Goal: Obtain resource: Download file/media

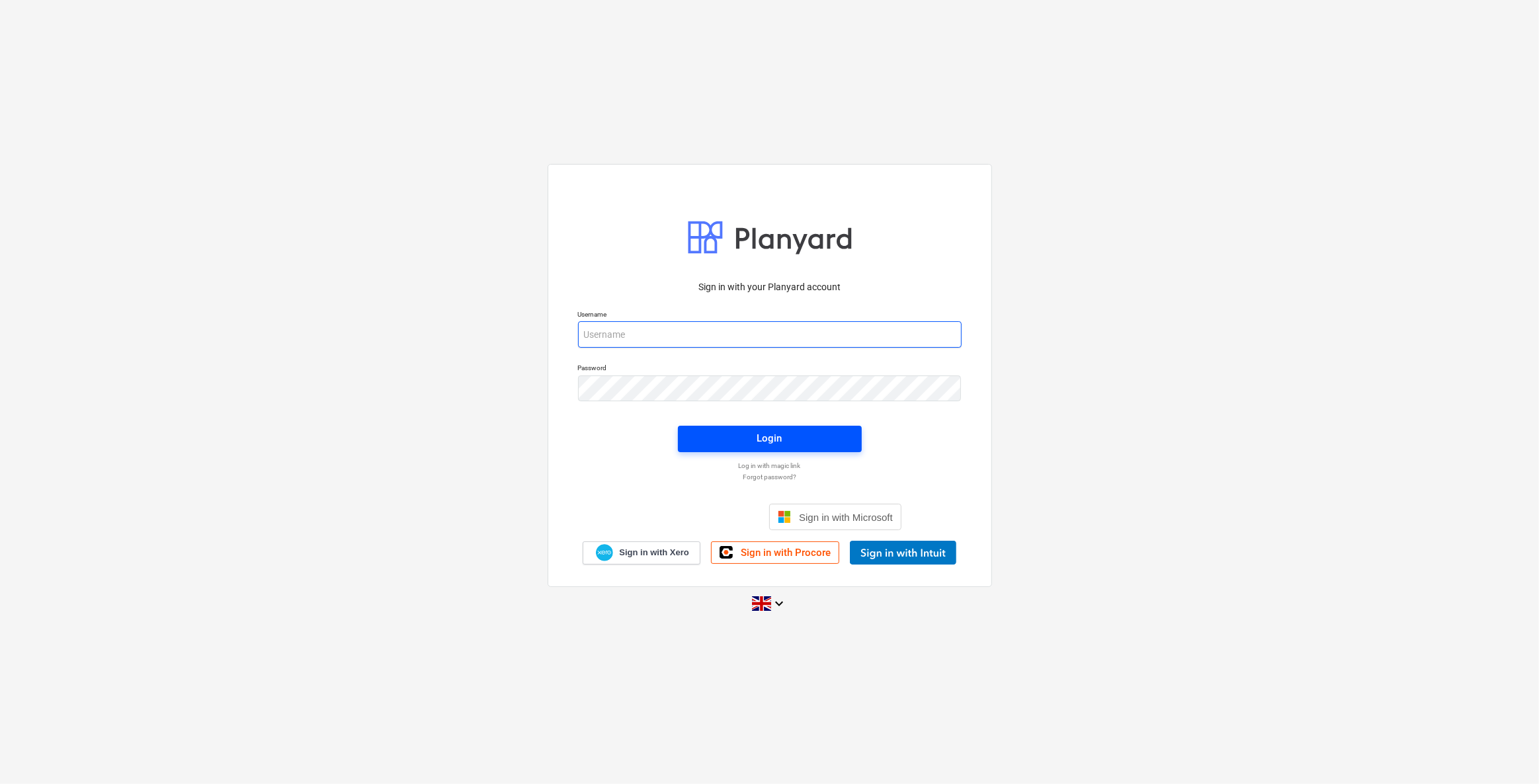
type input "[EMAIL_ADDRESS][DOMAIN_NAME]"
click at [765, 430] on div "Login" at bounding box center [770, 438] width 25 height 17
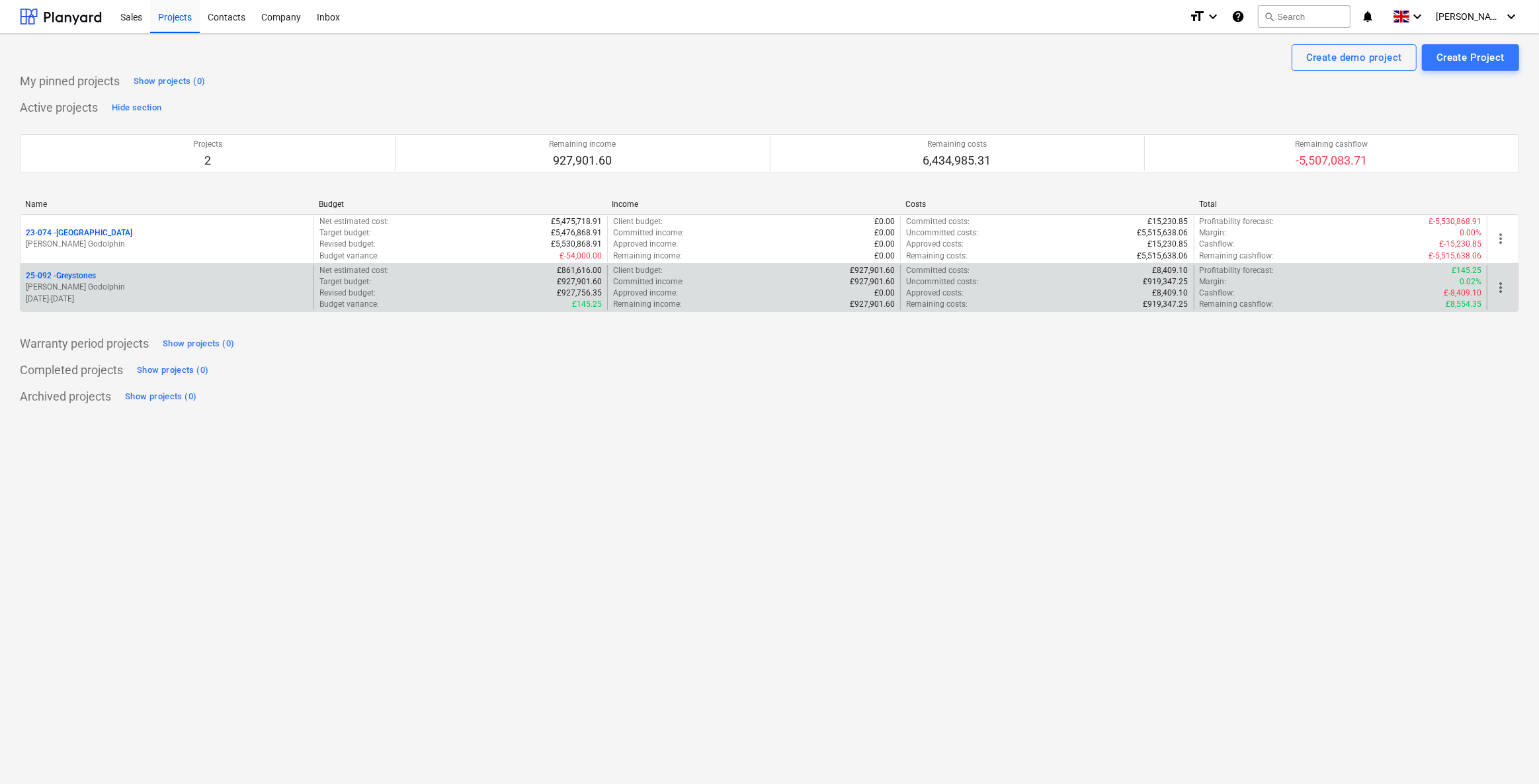
click at [80, 277] on p "25-092 - Greystones" at bounding box center [61, 276] width 70 height 11
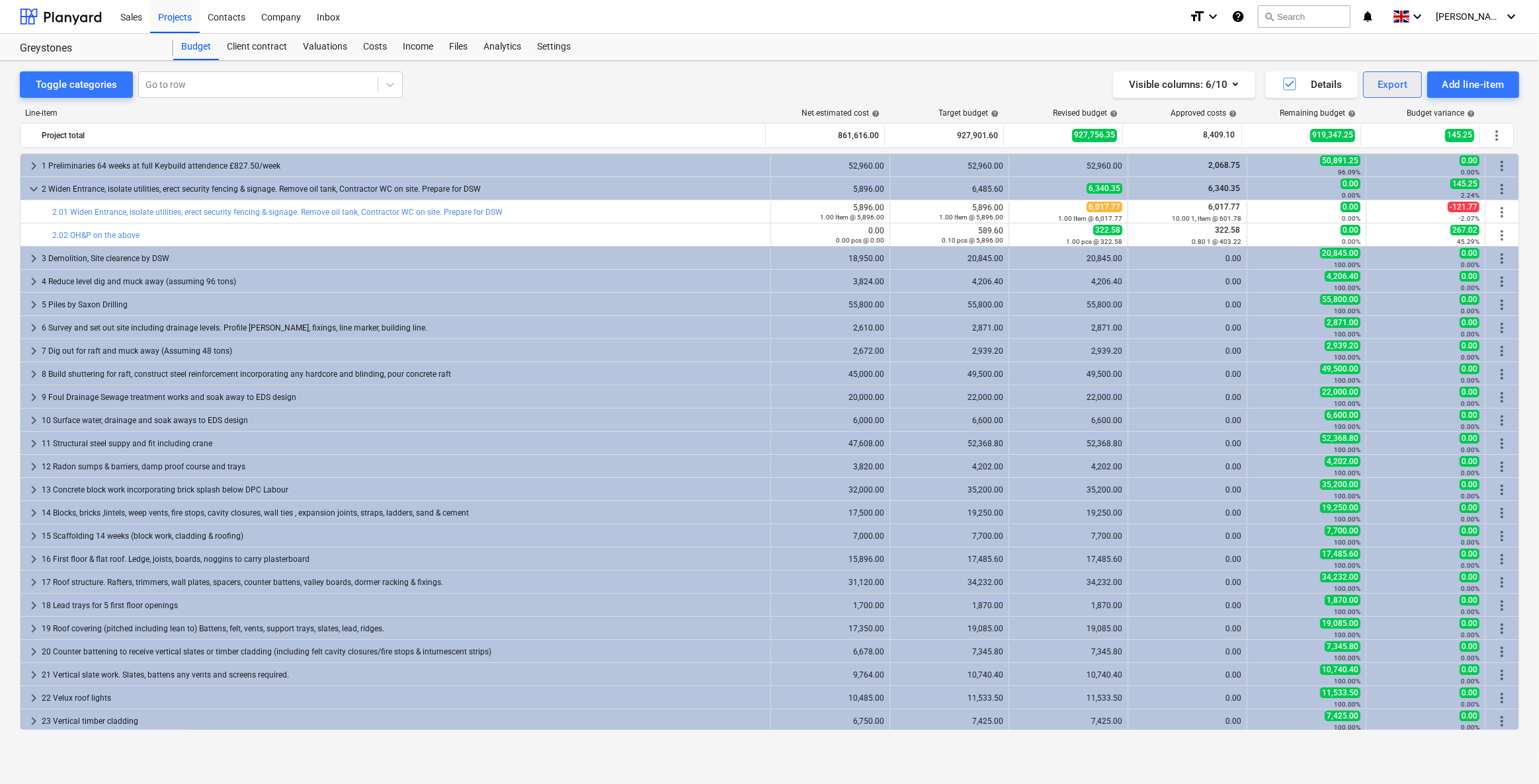
click at [1382, 83] on div "Export" at bounding box center [1393, 84] width 31 height 17
click at [1301, 183] on div "Cost lines XLSX" at bounding box center [1349, 187] width 147 height 23
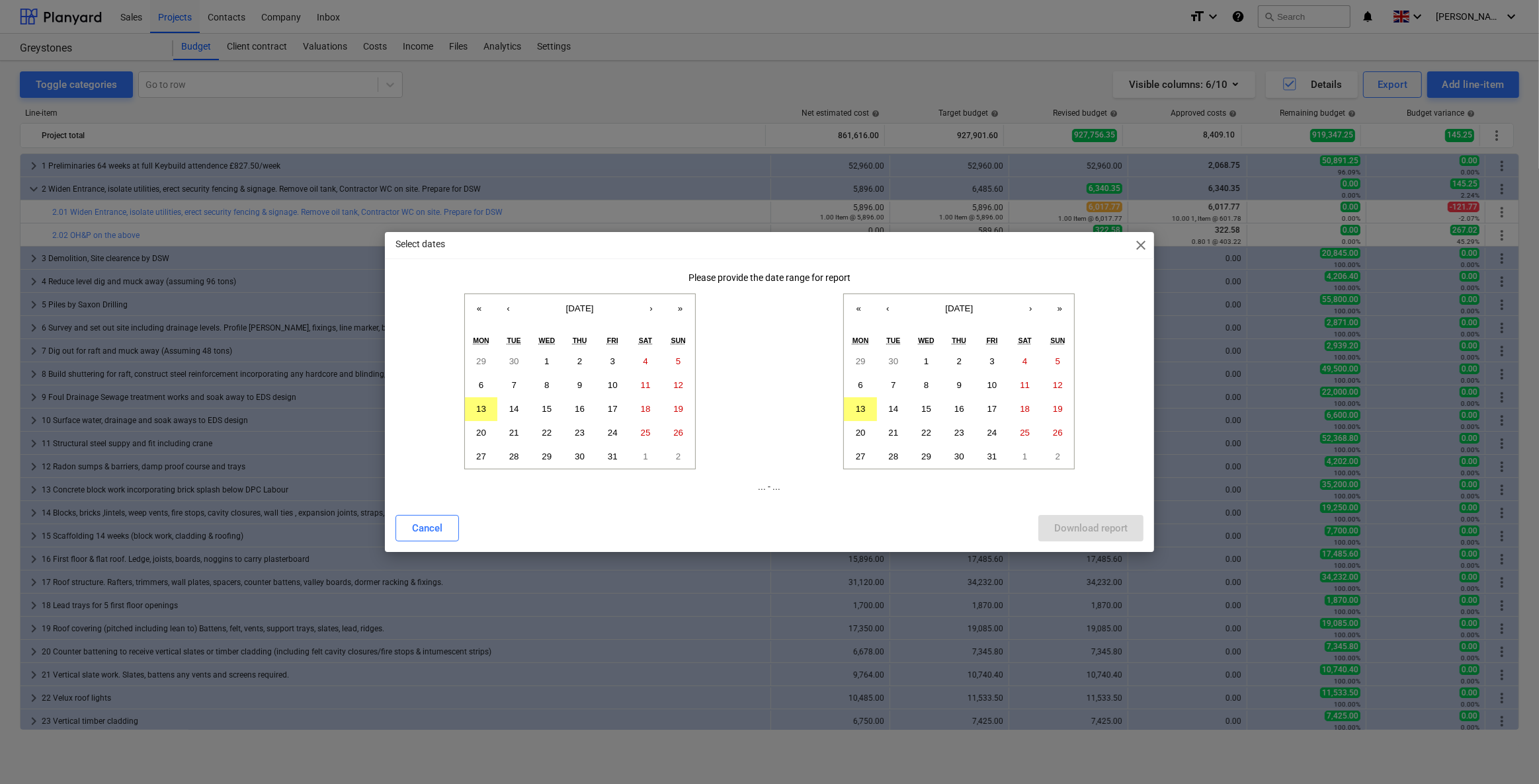
click at [1146, 246] on span "close" at bounding box center [1141, 245] width 16 height 16
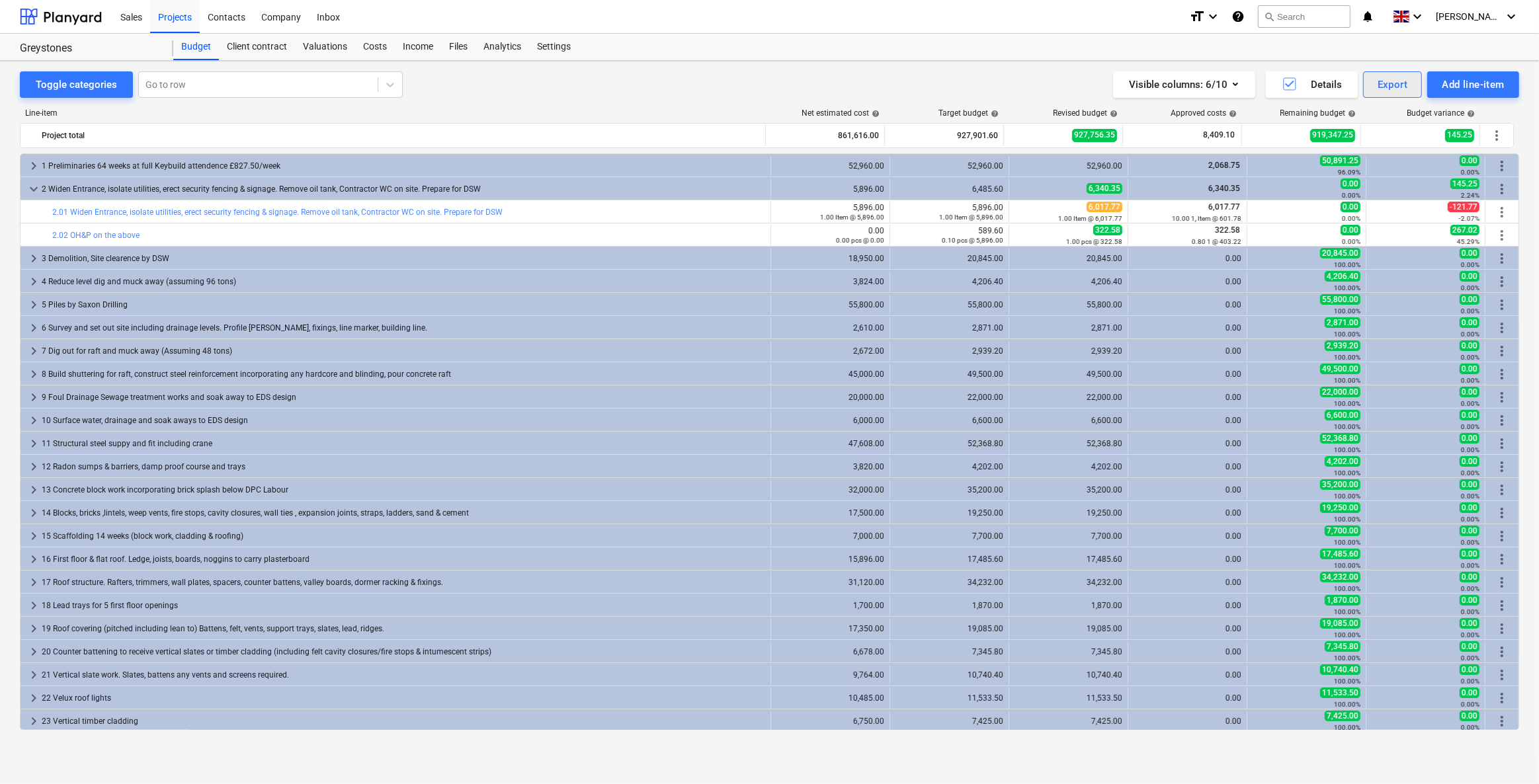
click at [1386, 90] on div "Export" at bounding box center [1393, 84] width 31 height 17
click at [1321, 146] on div "XLSX (only visible columns)" at bounding box center [1349, 141] width 147 height 23
click at [1409, 76] on button "Export" at bounding box center [1393, 84] width 60 height 26
click at [1317, 118] on div "PDF" at bounding box center [1349, 117] width 147 height 23
click at [379, 49] on div "Costs" at bounding box center [375, 46] width 40 height 26
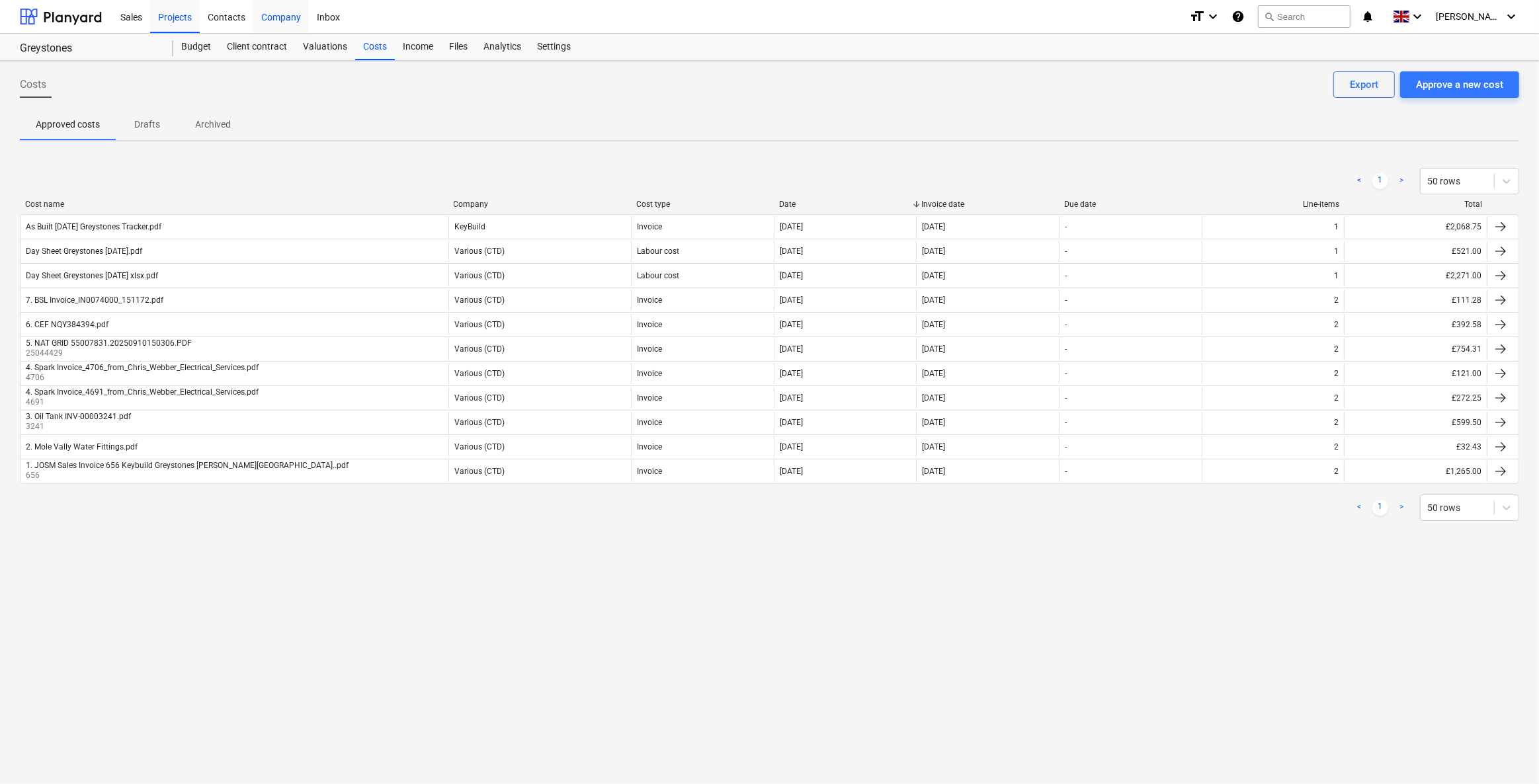
click at [264, 16] on div "Company" at bounding box center [282, 15] width 56 height 33
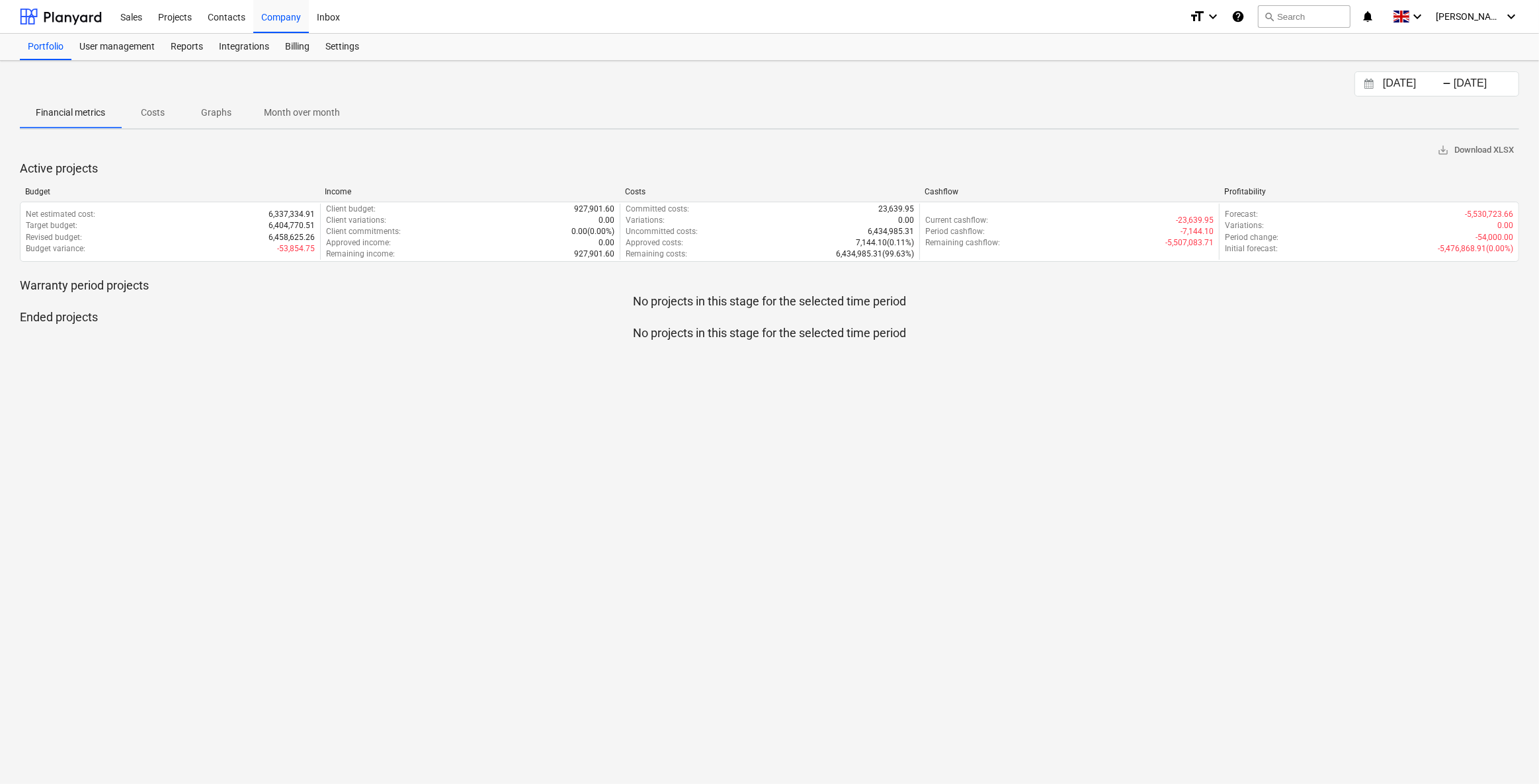
click at [152, 106] on p "Costs" at bounding box center [153, 112] width 32 height 14
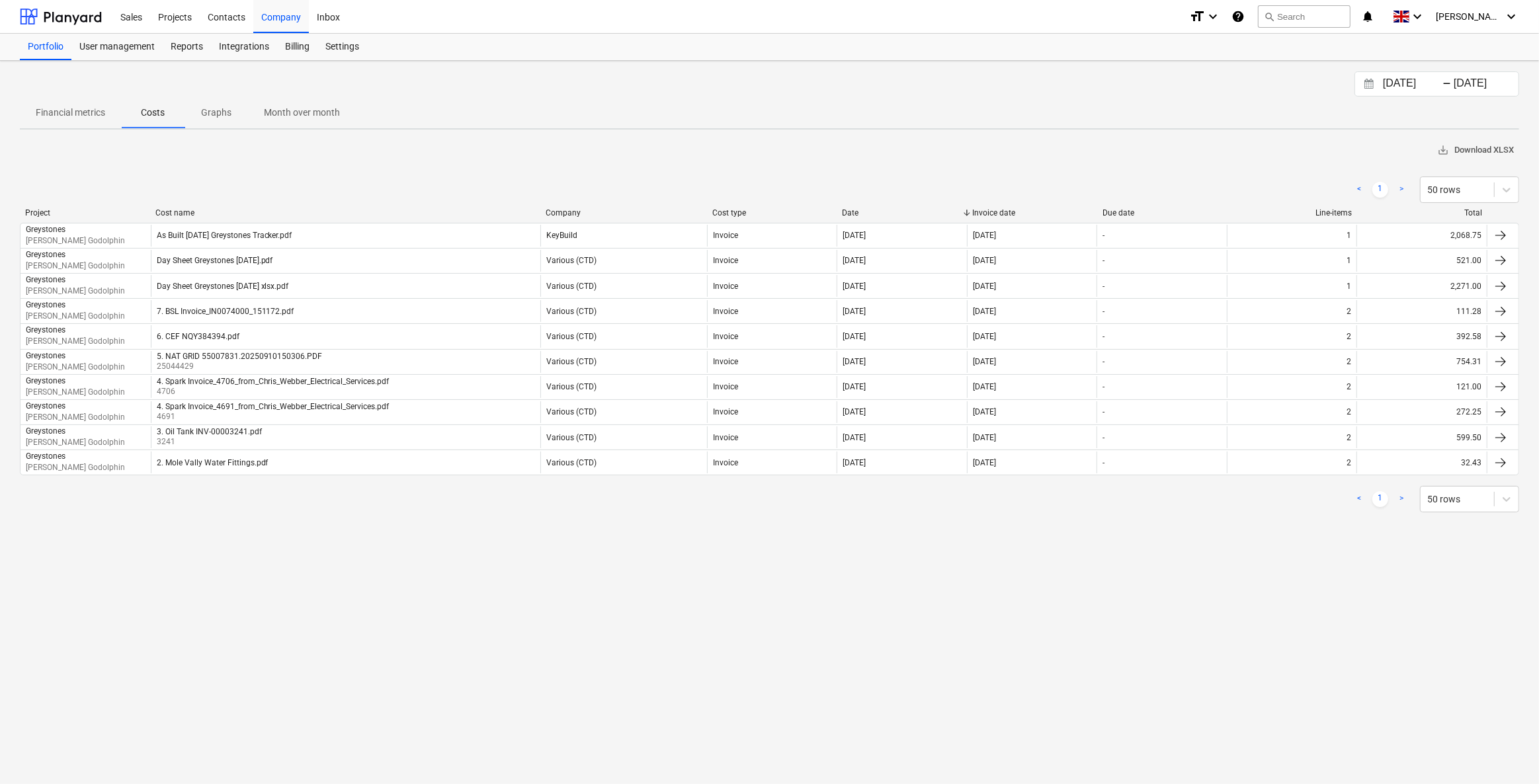
click at [1460, 147] on span "save_alt Download XLSX" at bounding box center [1475, 150] width 77 height 15
click at [1320, 126] on div "Financial metrics Costs Graphs Month over month" at bounding box center [769, 112] width 1499 height 32
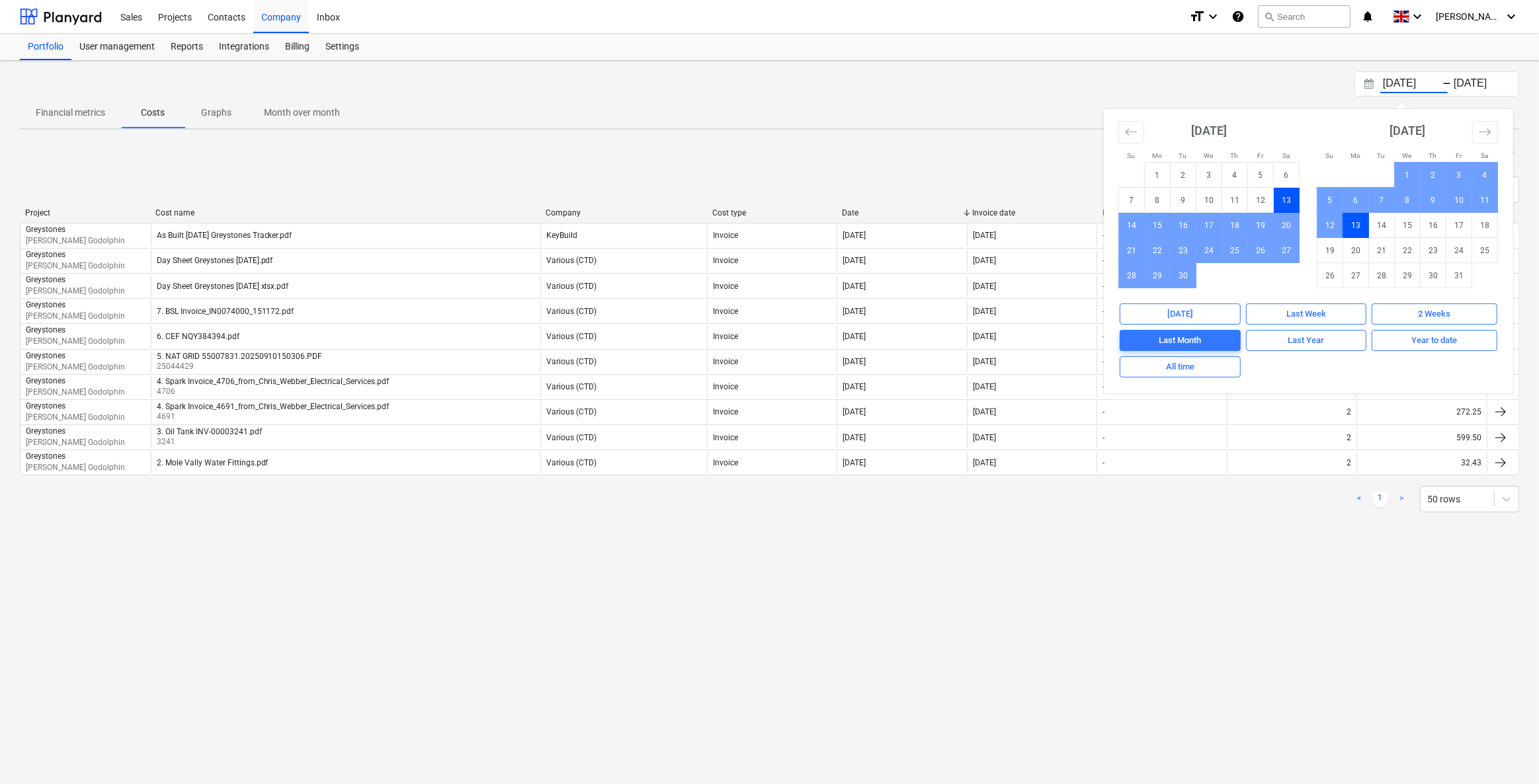
click at [1399, 81] on input "[DATE]" at bounding box center [1414, 84] width 68 height 19
click at [1131, 132] on icon "Move backward to switch to the previous month." at bounding box center [1131, 132] width 13 height 13
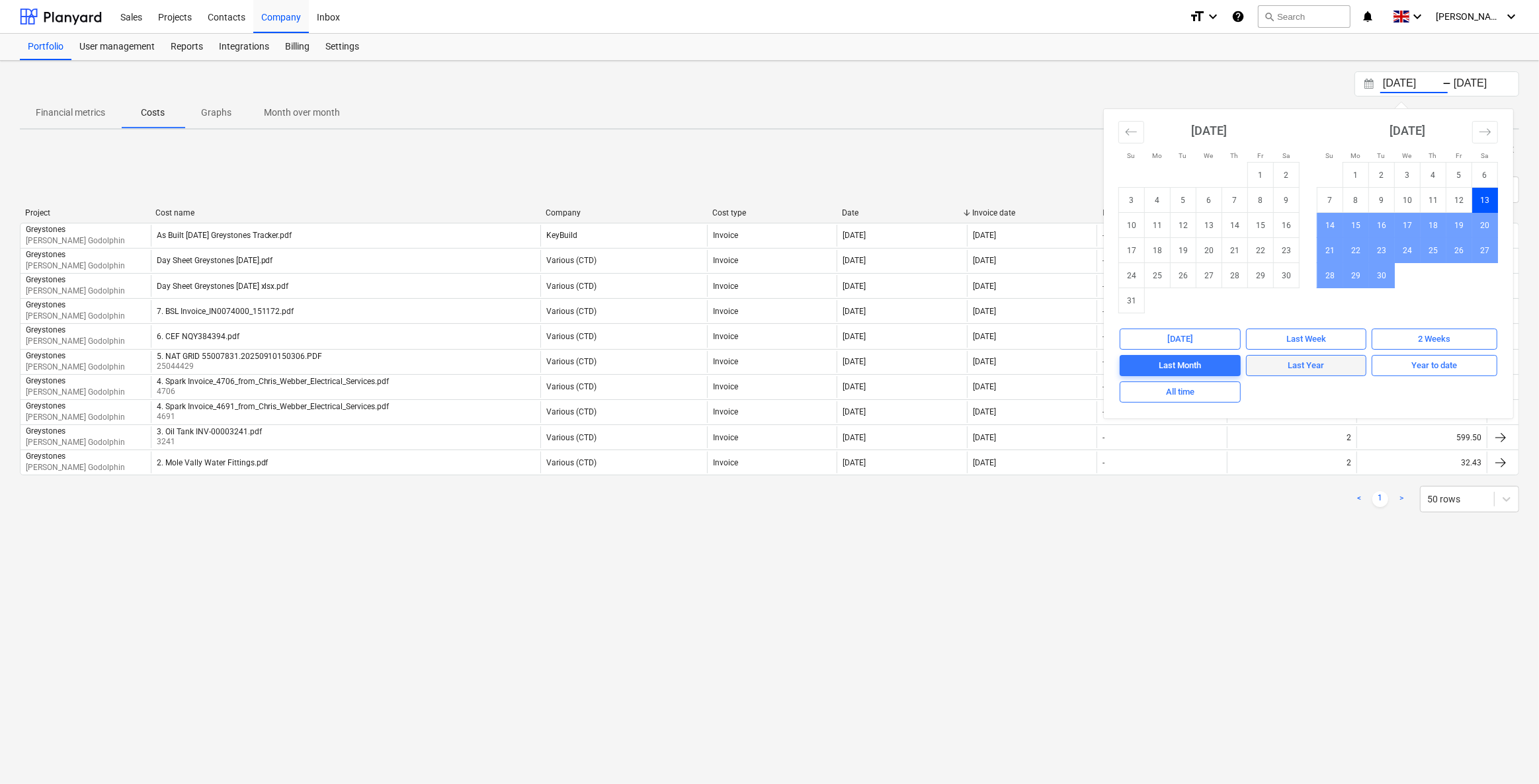
click at [1287, 367] on span "Last Year" at bounding box center [1305, 365] width 107 height 15
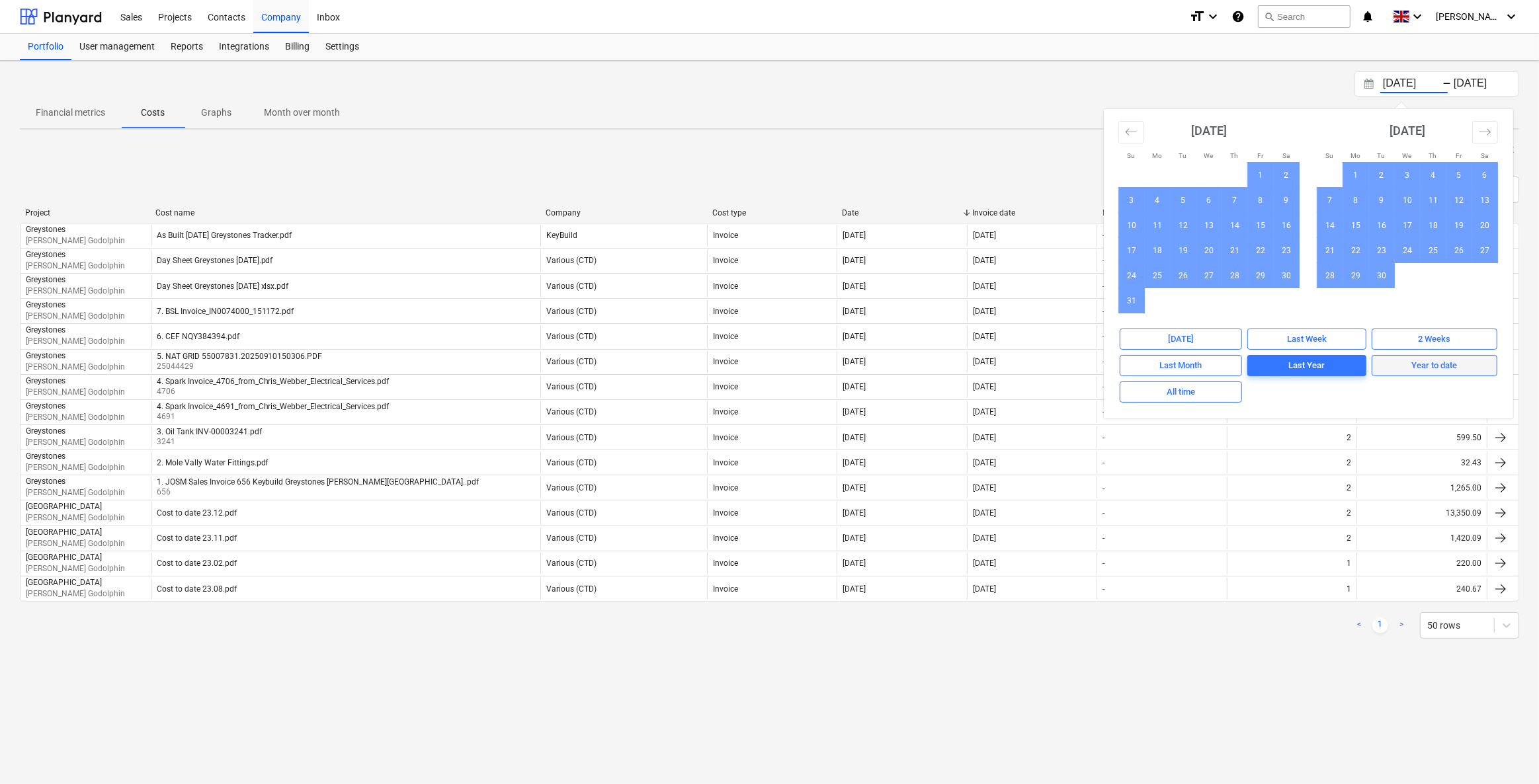
click at [1446, 363] on div "Year to date" at bounding box center [1434, 365] width 46 height 15
type input "[DATE]"
click at [1245, 83] on div "[DATE] Press the down arrow key to interact with the calendar and select a date…" at bounding box center [769, 84] width 1499 height 25
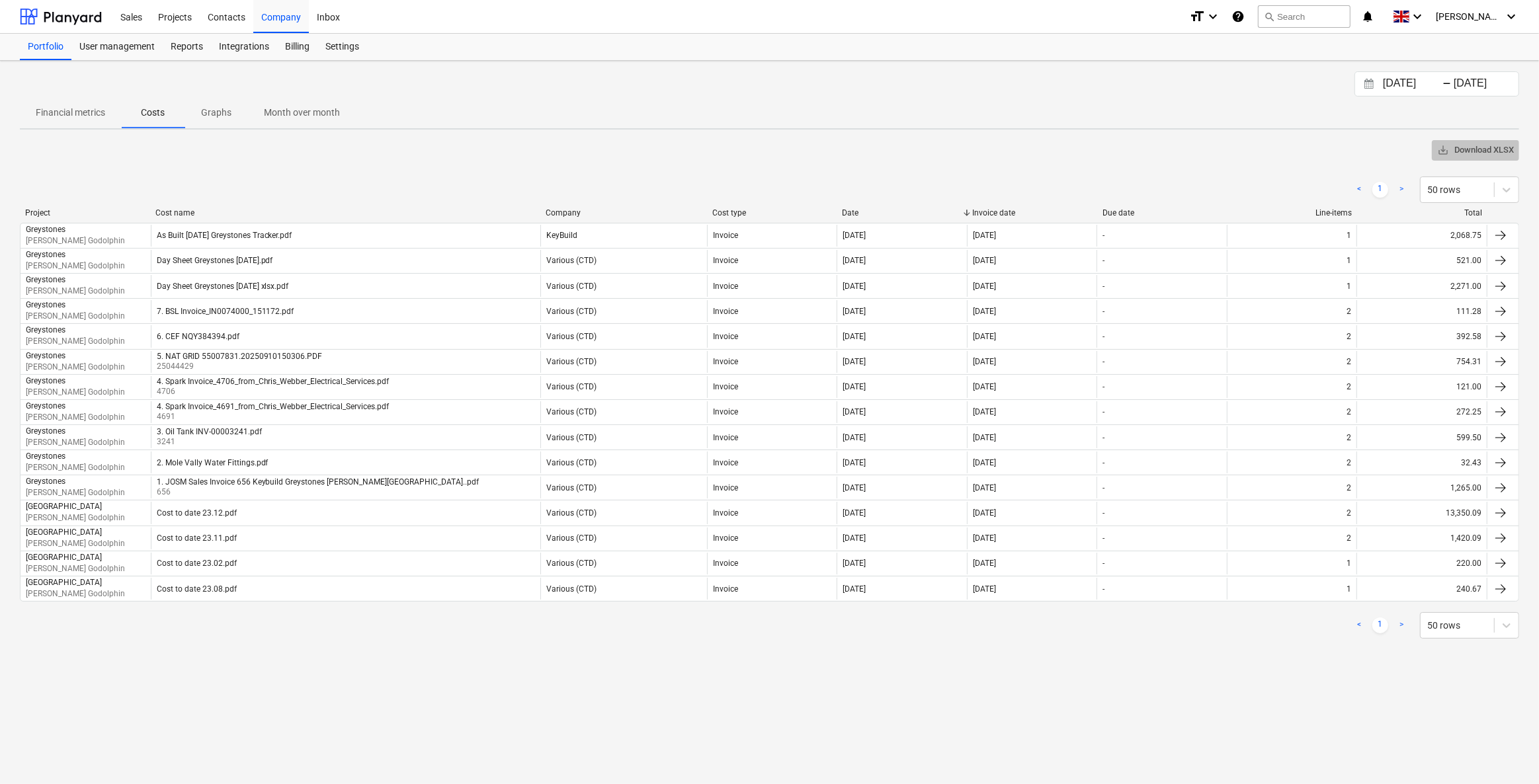
click at [1468, 151] on span "save_alt Download XLSX" at bounding box center [1475, 150] width 77 height 15
